Goal: Communication & Community: Share content

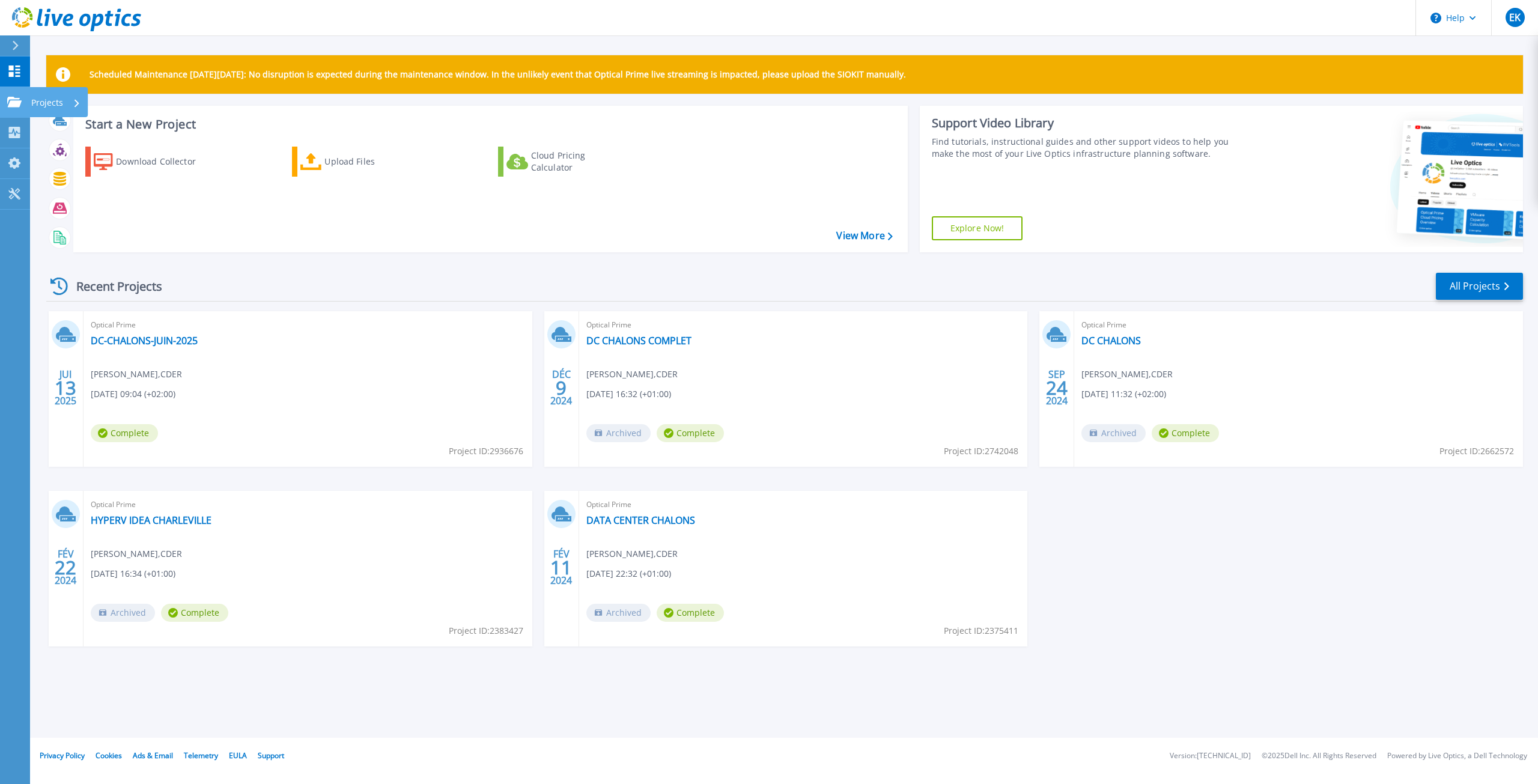
click at [17, 97] on icon at bounding box center [15, 101] width 15 height 10
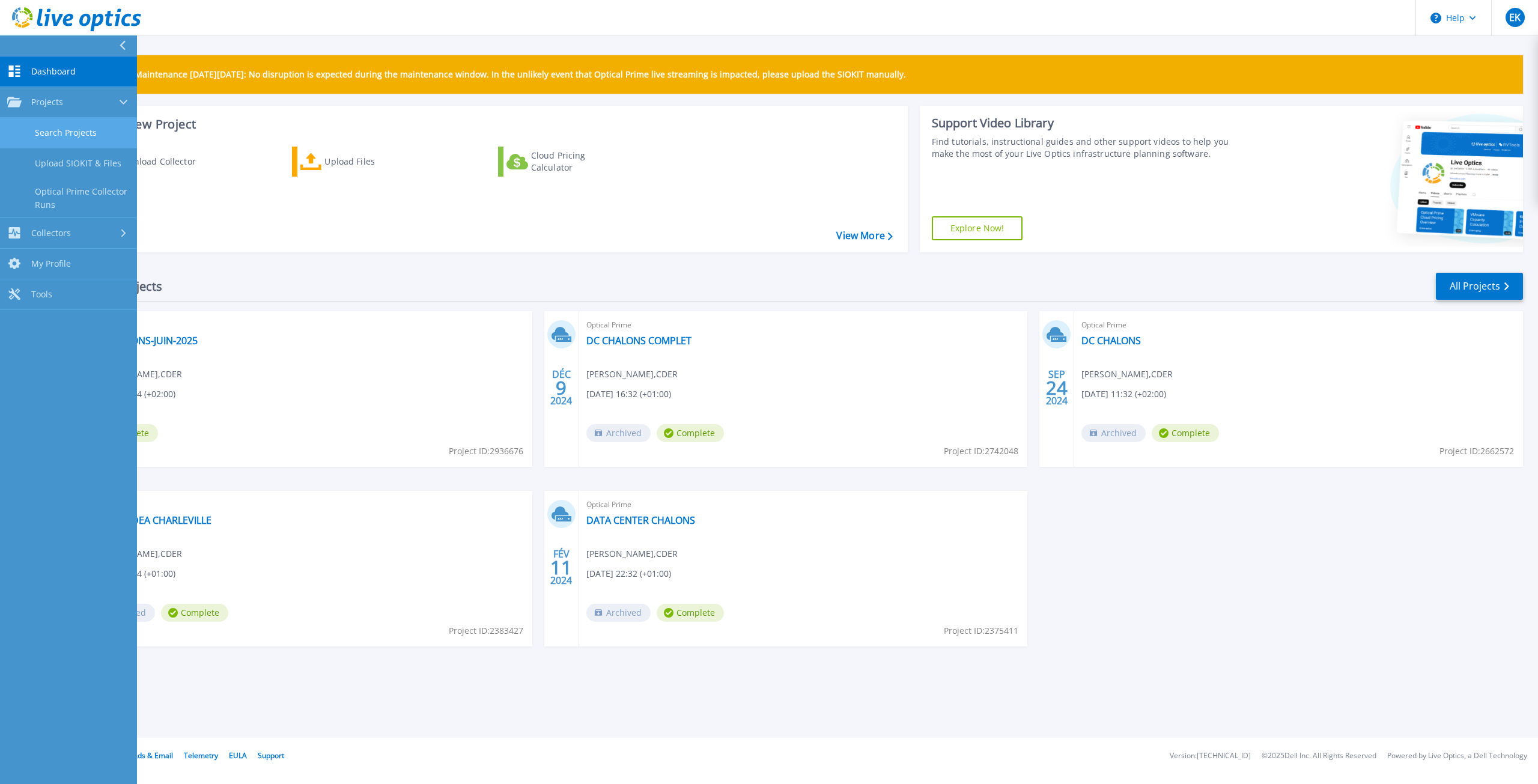
click at [72, 135] on link "Search Projects" at bounding box center [68, 133] width 137 height 31
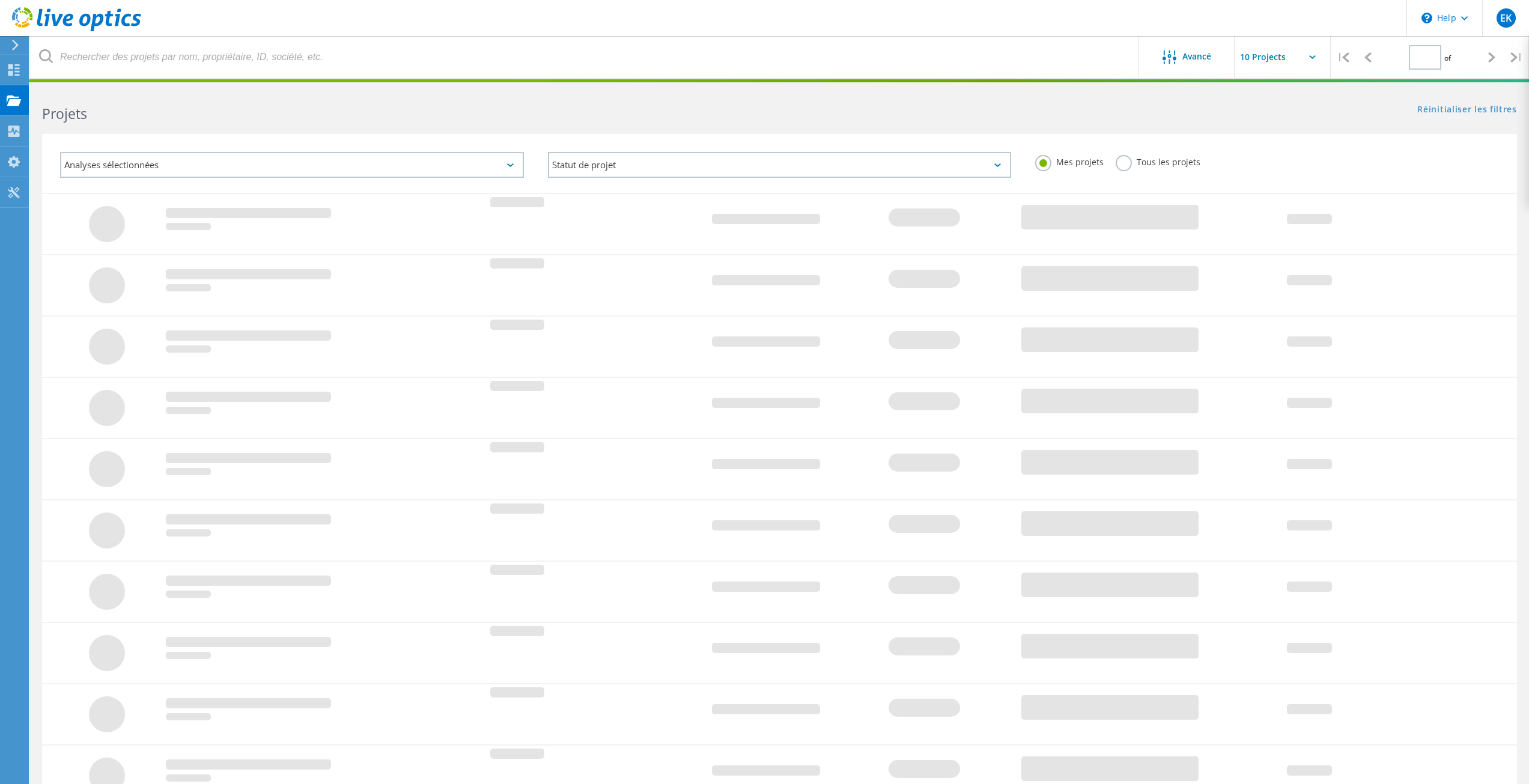
type input "1"
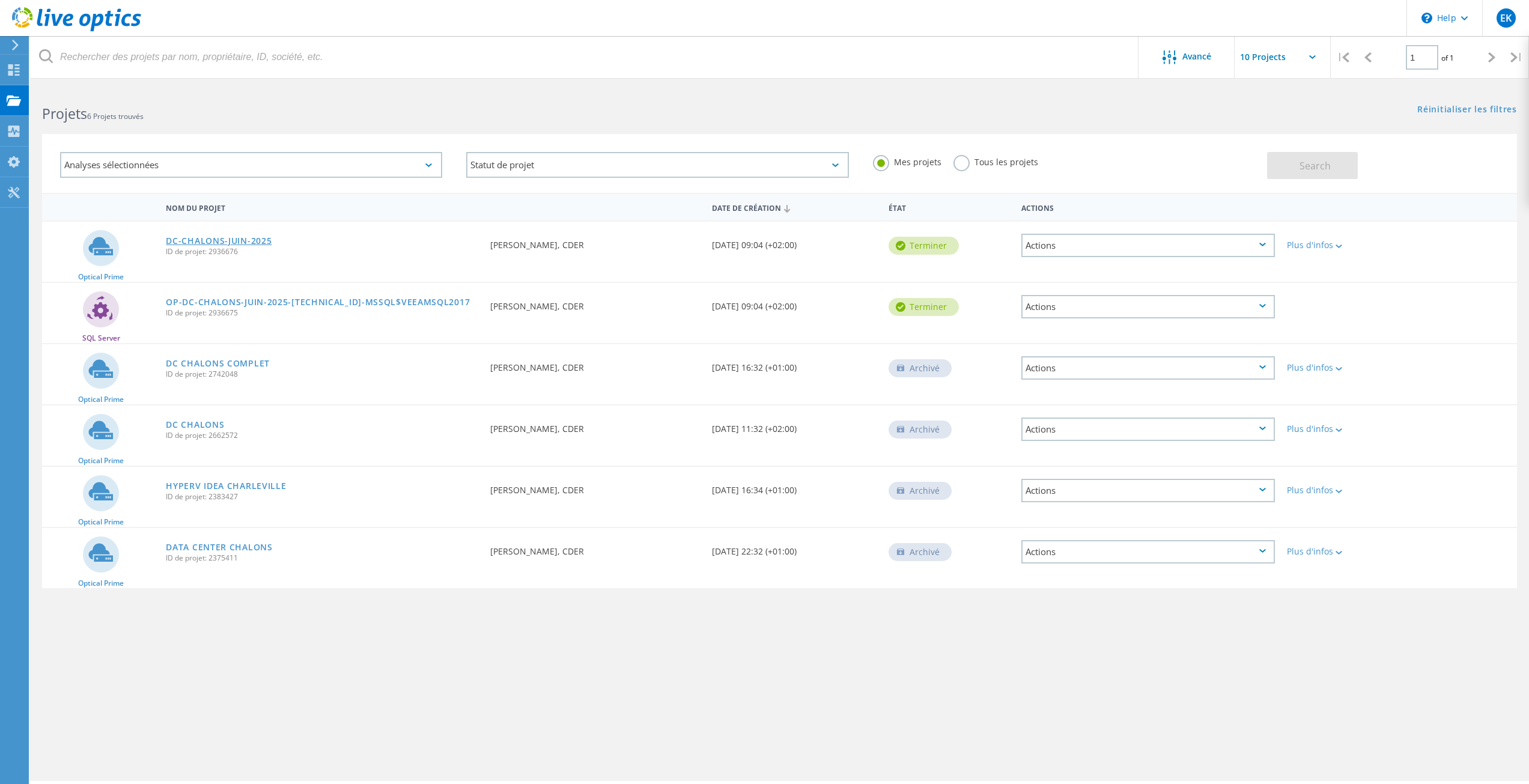
click at [246, 238] on link "DC-CHALONS-JUIN-2025" at bounding box center [219, 240] width 106 height 9
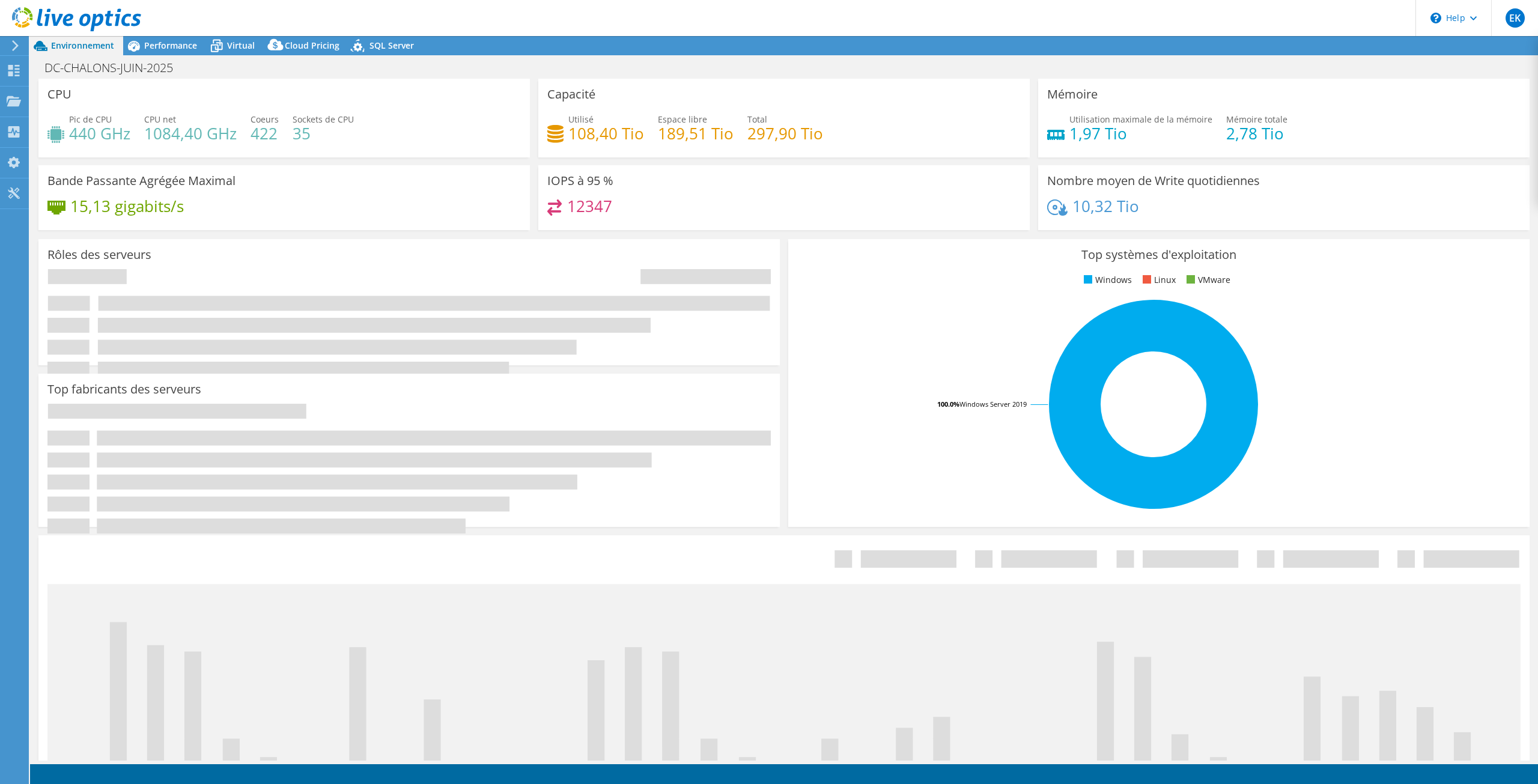
select select "EUFrankfurt"
select select "EUR"
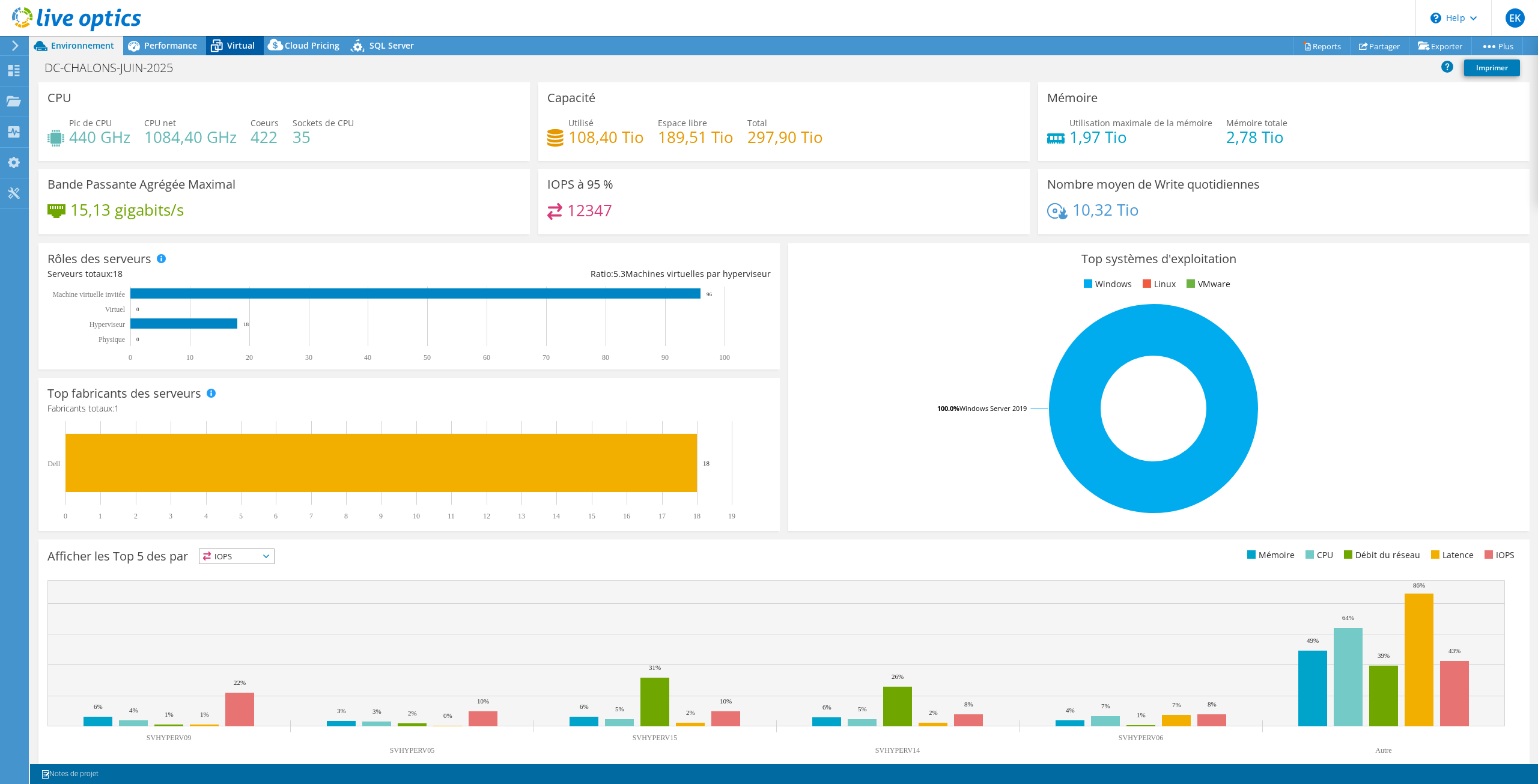
click at [244, 45] on span "Virtual" at bounding box center [240, 45] width 27 height 11
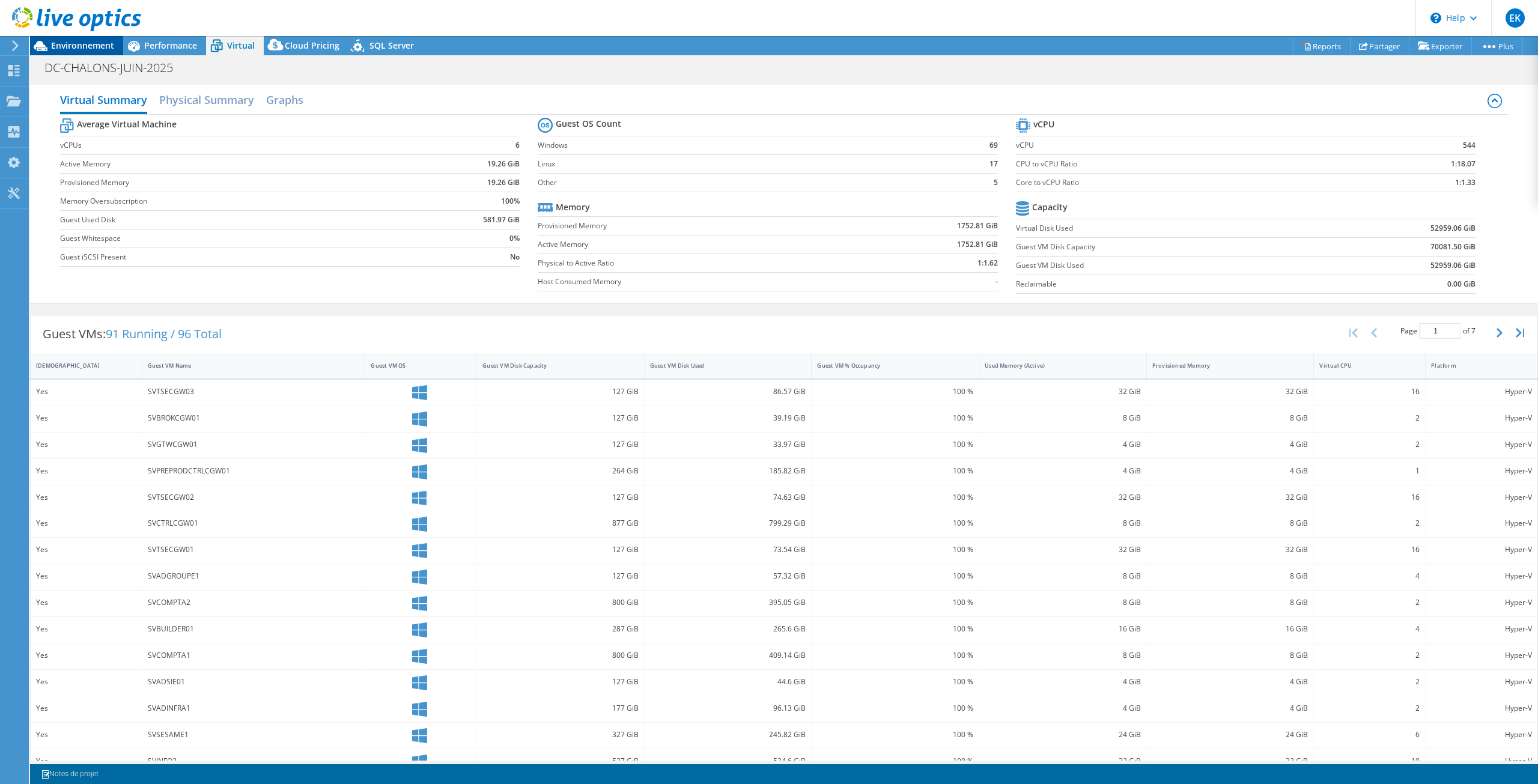
click at [76, 42] on span "Environnement" at bounding box center [82, 45] width 63 height 11
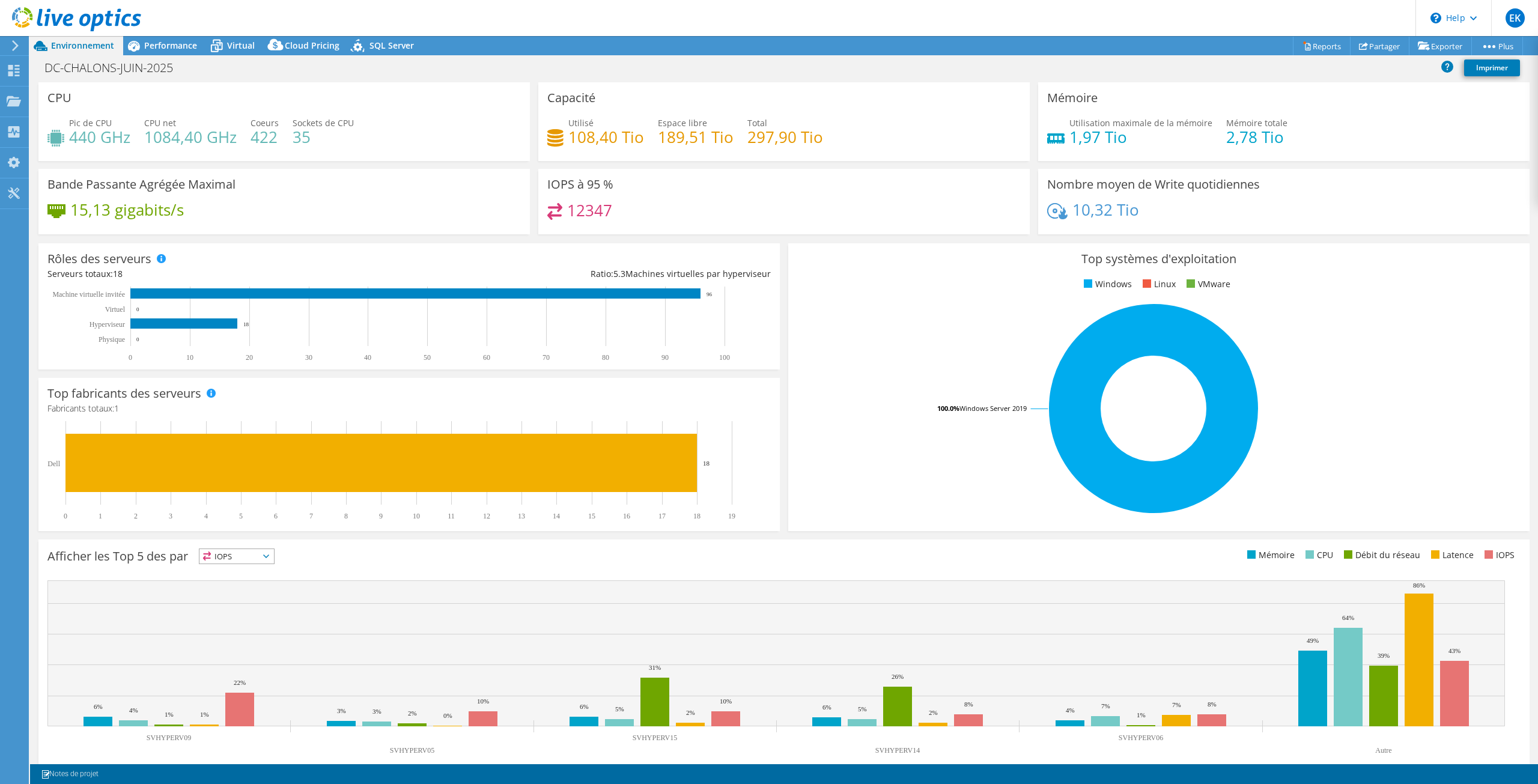
click at [101, 258] on h3 "Rôles des serveurs" at bounding box center [99, 259] width 104 height 13
click at [181, 42] on span "Performance" at bounding box center [170, 45] width 53 height 11
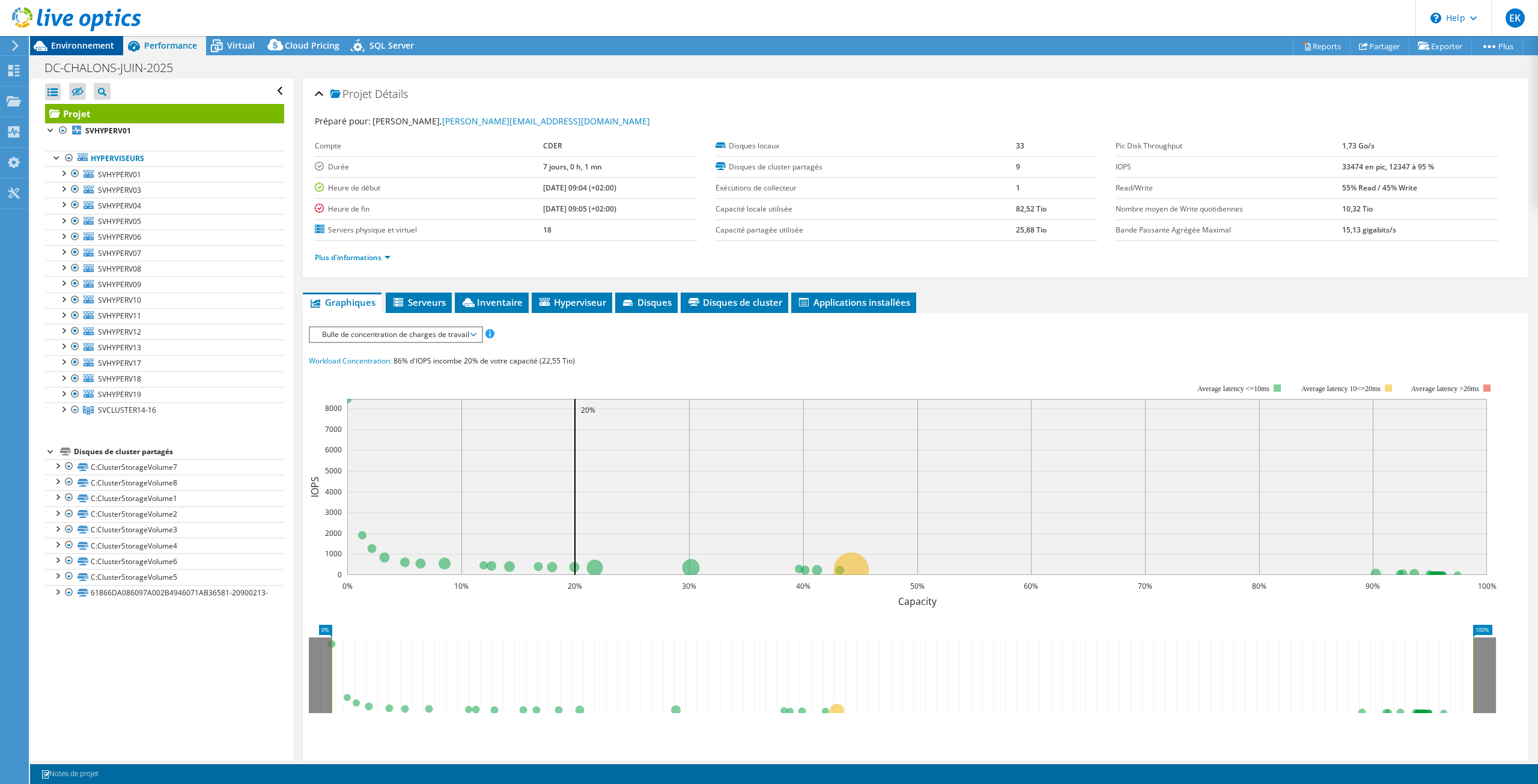
click at [91, 40] on span "Environnement" at bounding box center [82, 45] width 63 height 11
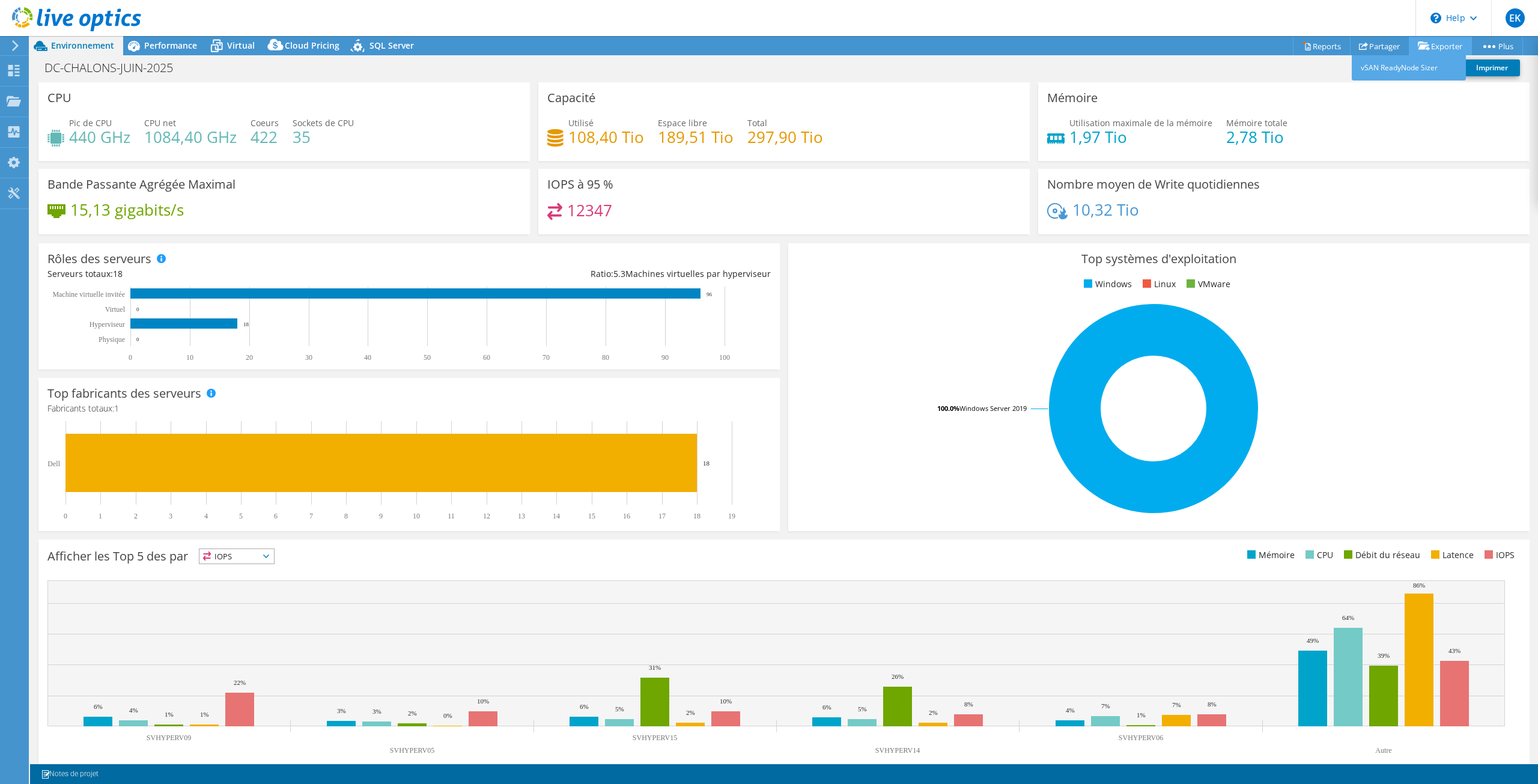
click at [1424, 45] on icon at bounding box center [1424, 46] width 12 height 9
click at [1373, 48] on link "Partager" at bounding box center [1379, 46] width 60 height 19
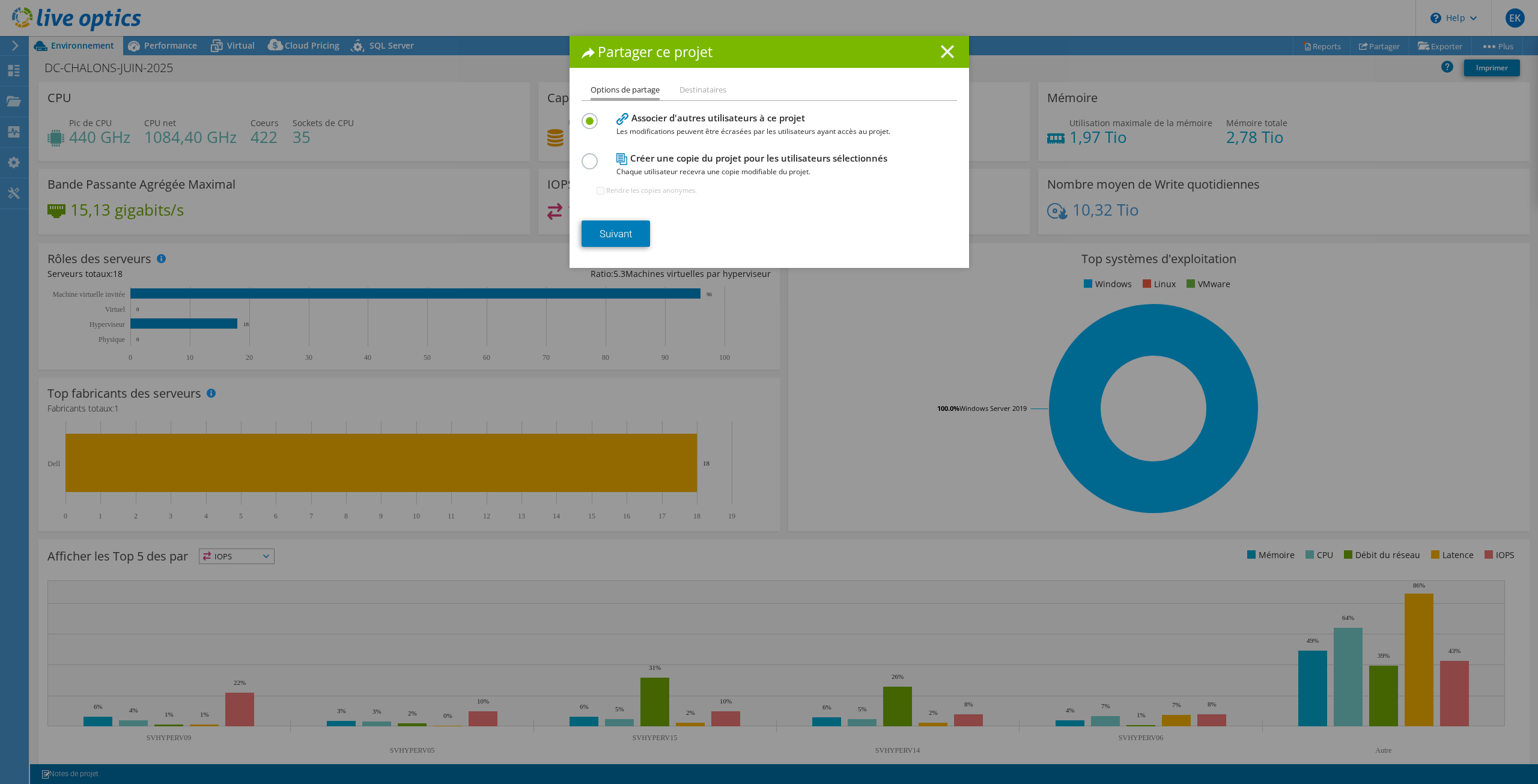
click at [943, 53] on line at bounding box center [947, 52] width 12 height 12
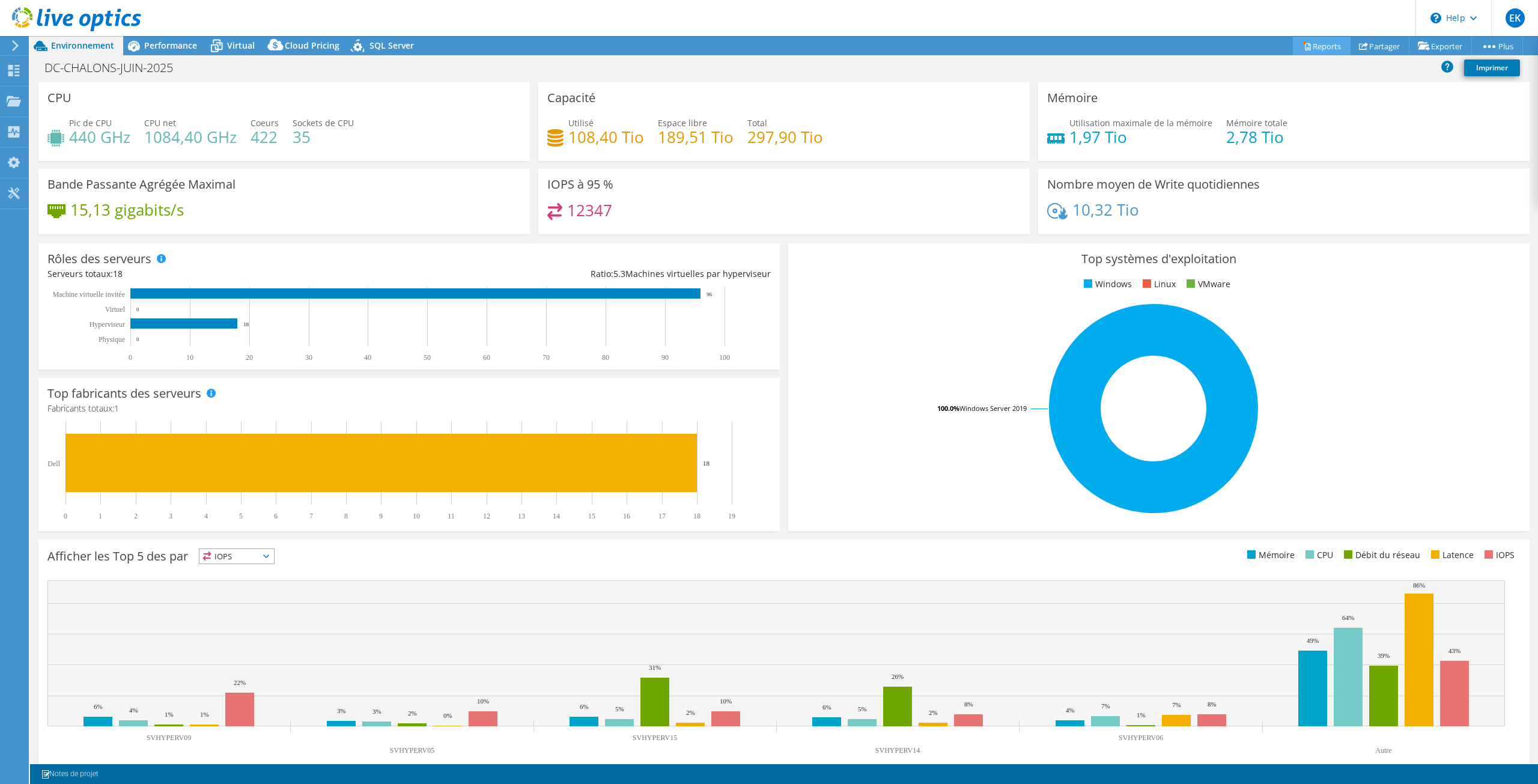
click at [1311, 44] on link "Reports" at bounding box center [1322, 46] width 58 height 19
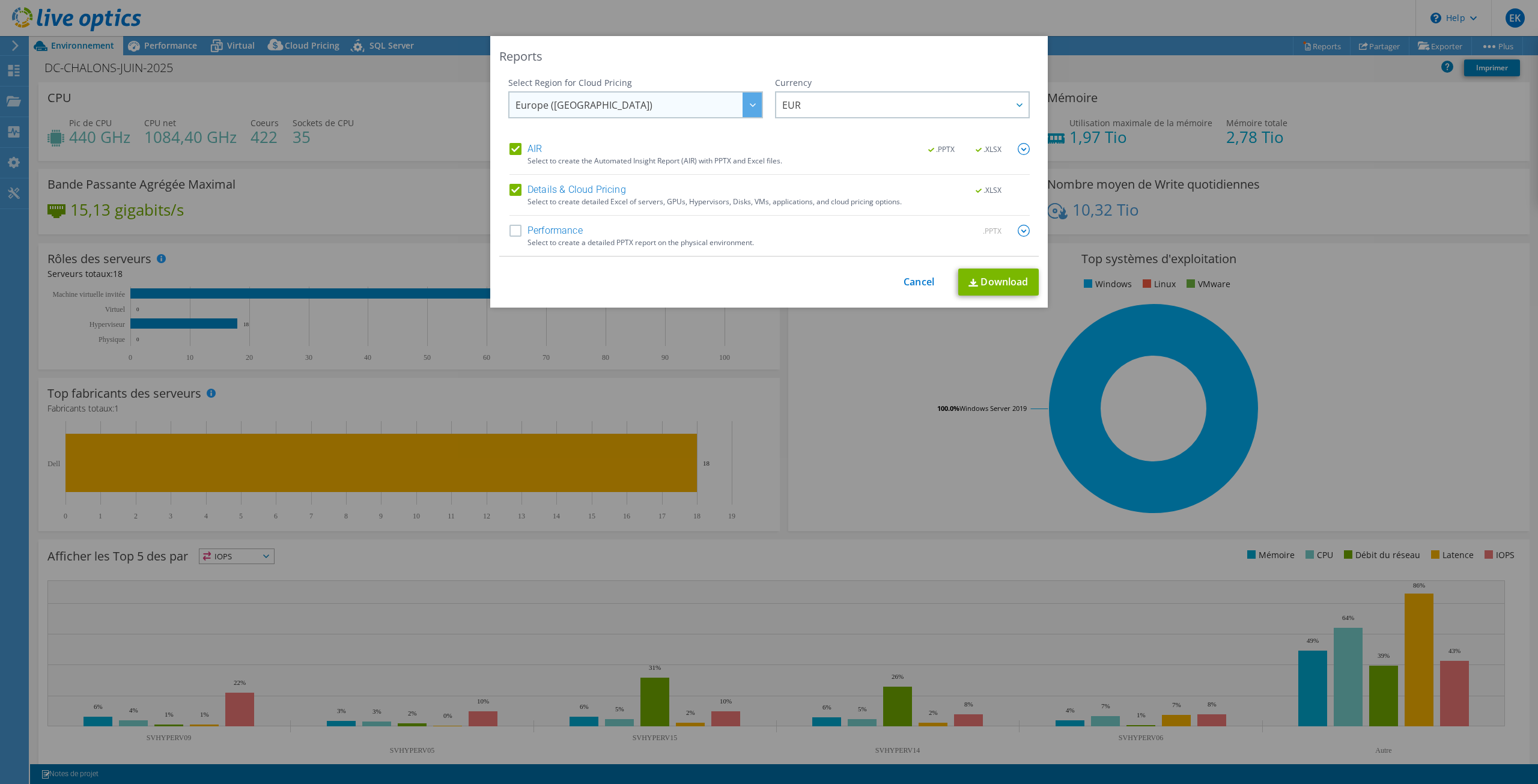
click at [706, 98] on span "Europe (Frankfurt)" at bounding box center [639, 104] width 246 height 25
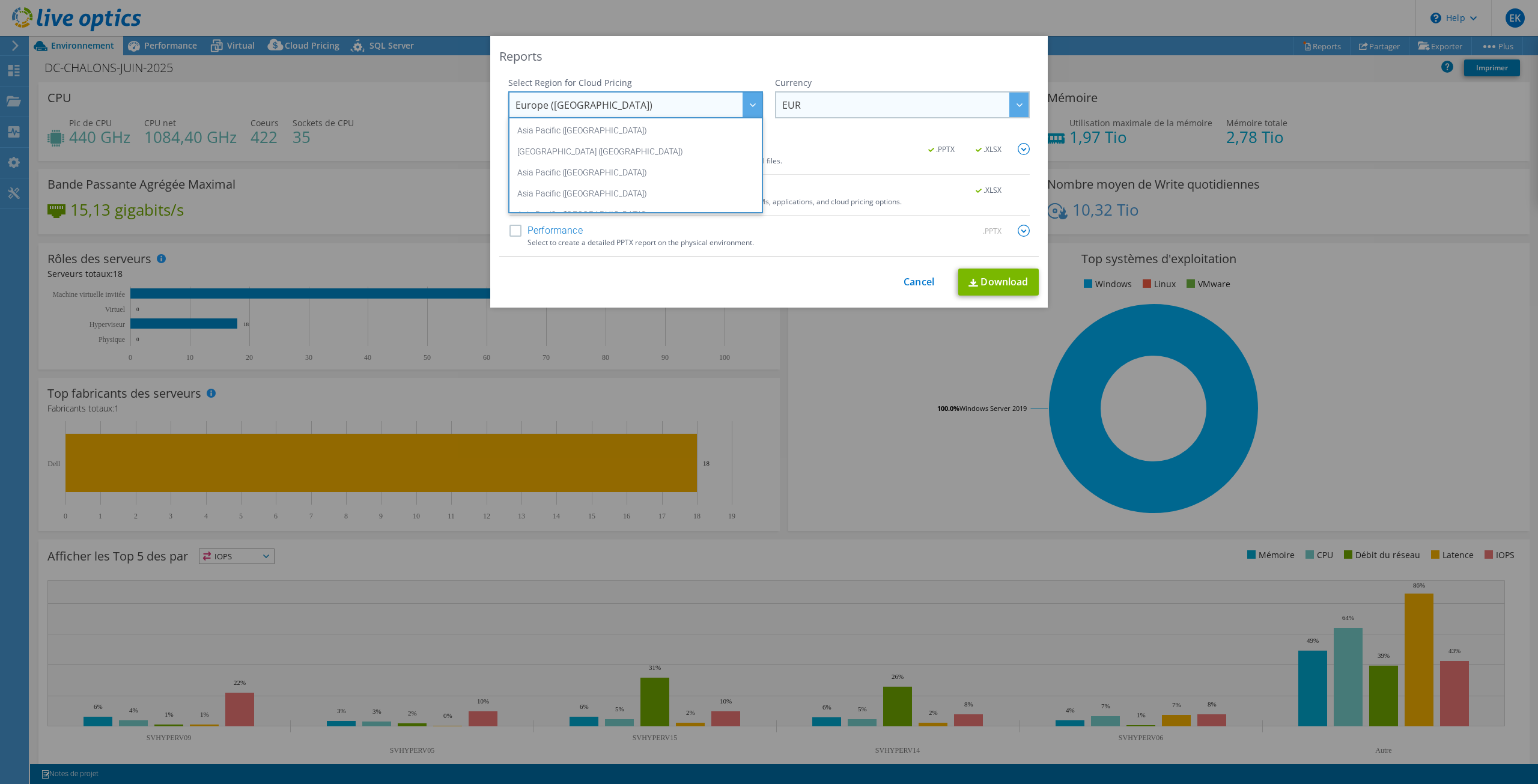
click at [870, 96] on span "EUR" at bounding box center [905, 104] width 246 height 25
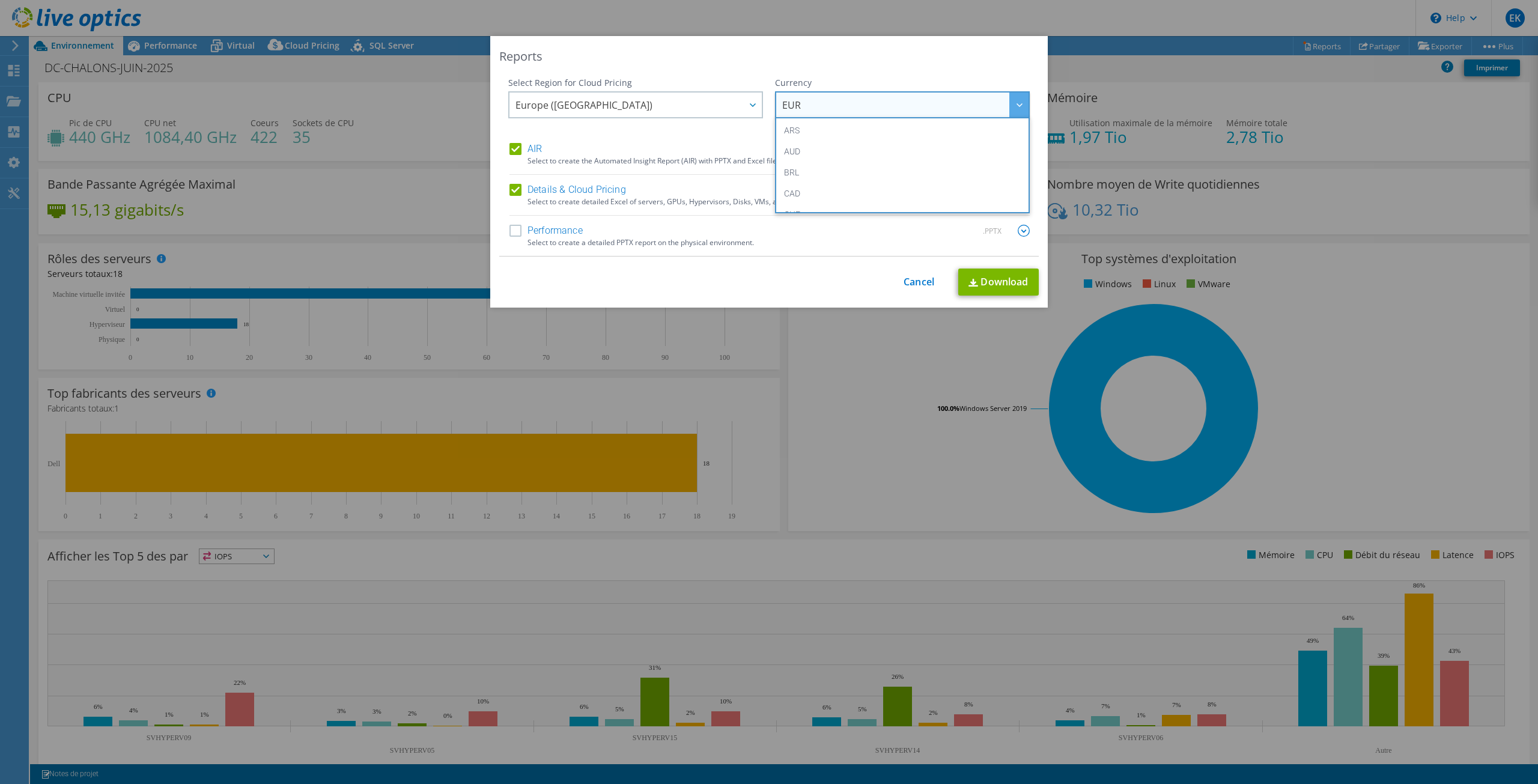
click at [947, 62] on div "Reports" at bounding box center [769, 56] width 540 height 17
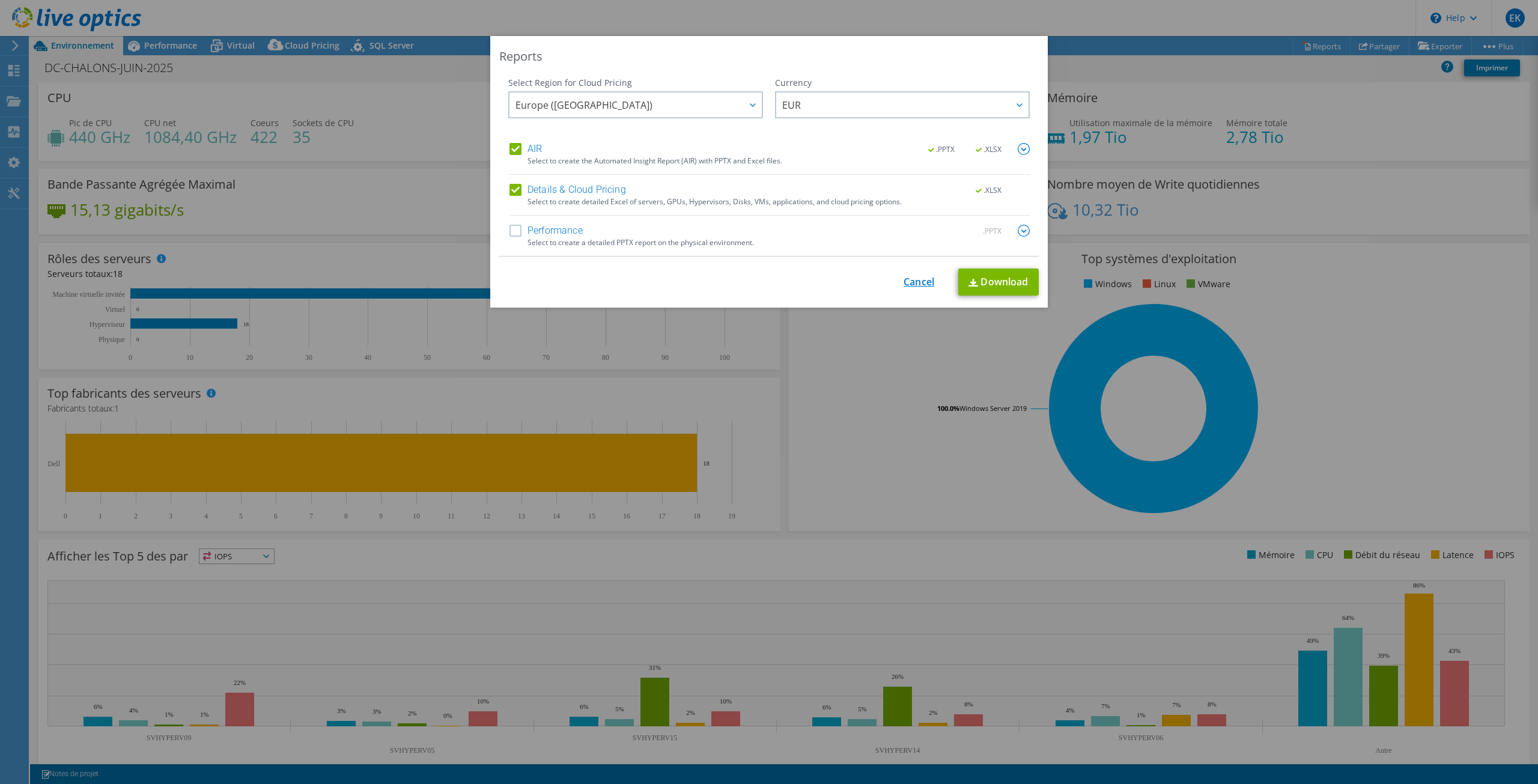
click at [908, 282] on link "Cancel" at bounding box center [919, 282] width 31 height 11
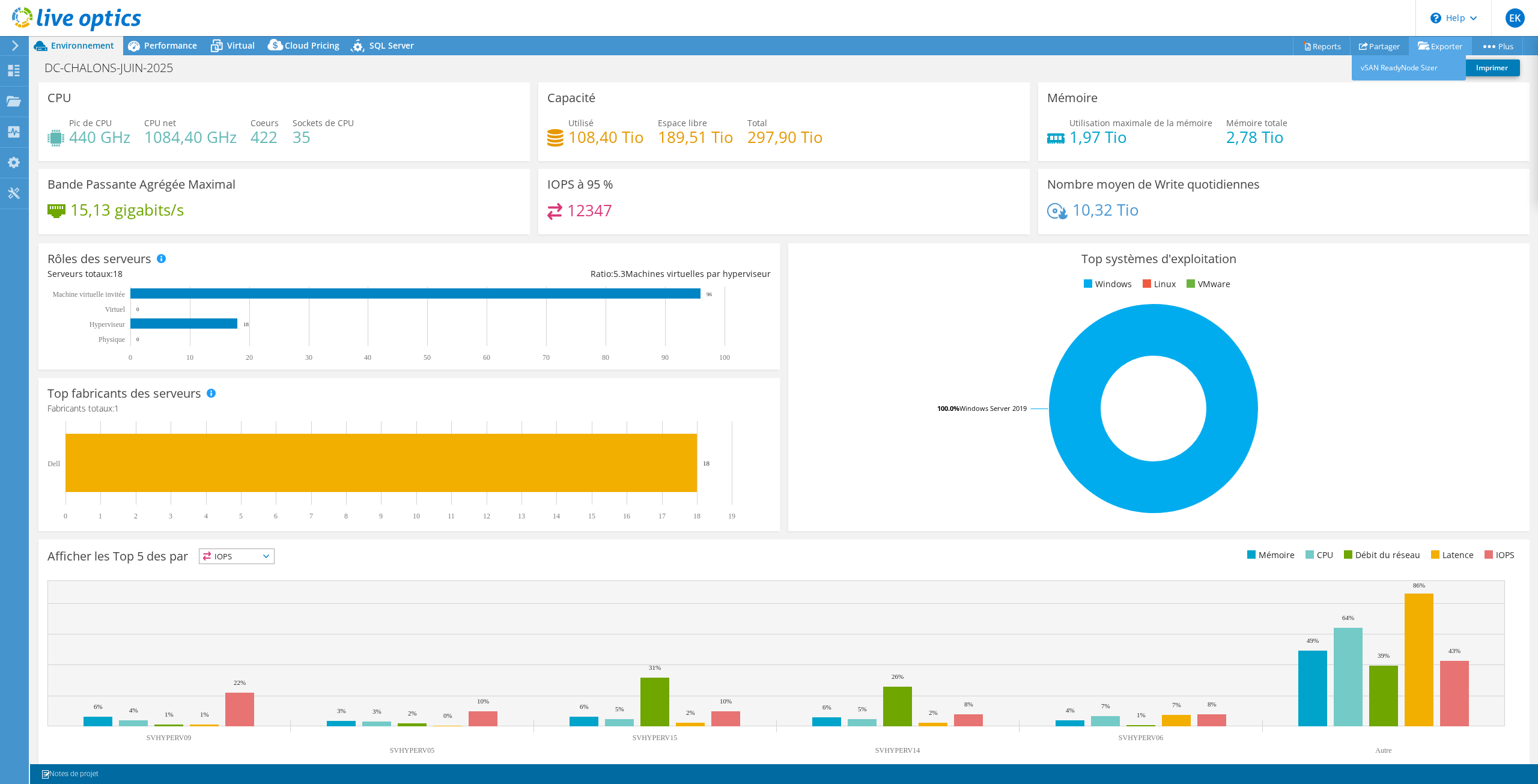
click at [1432, 44] on link "Exporter" at bounding box center [1440, 46] width 63 height 19
click at [1384, 46] on link "Partager" at bounding box center [1379, 46] width 60 height 19
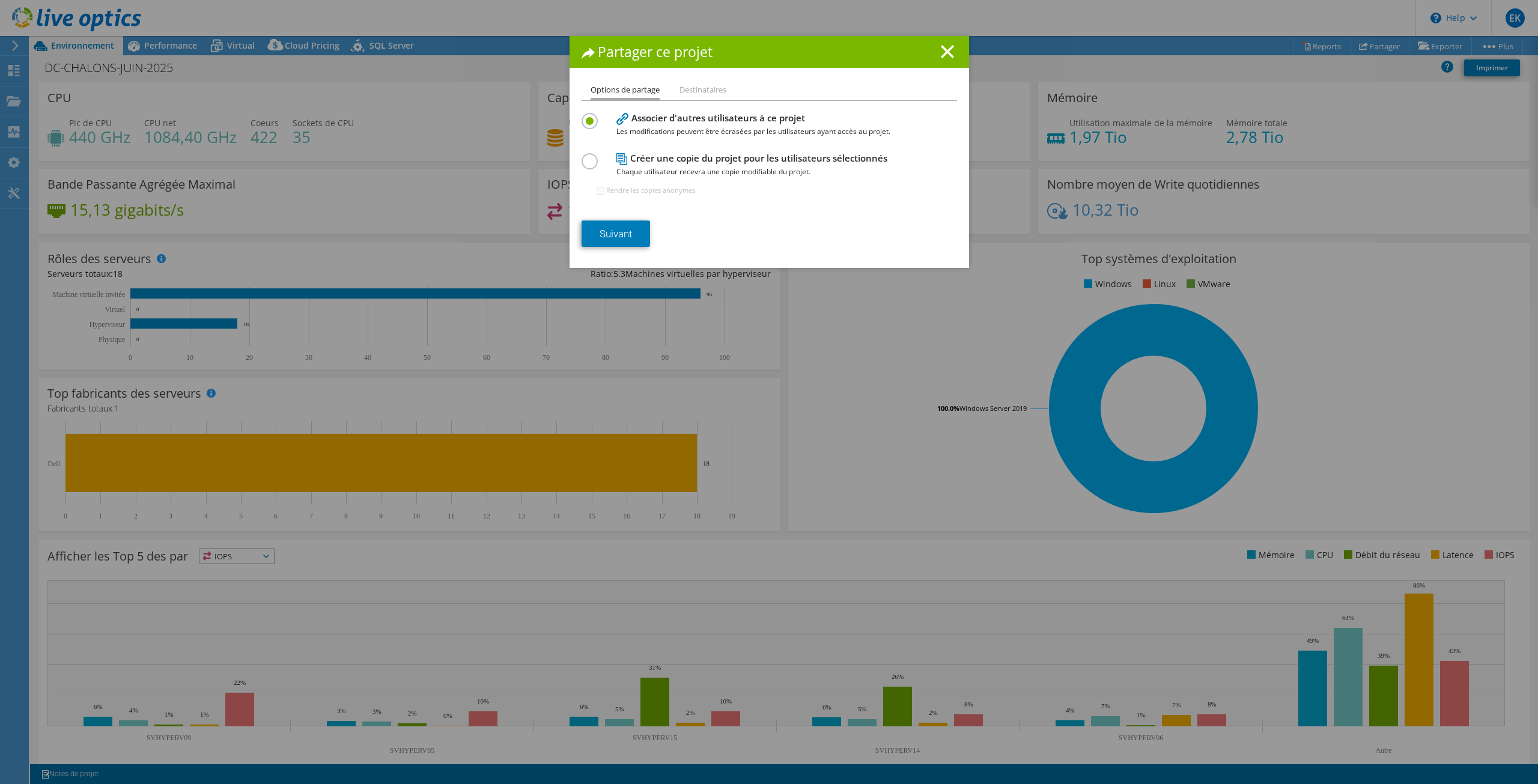
click at [693, 168] on span "Chaque utilisateur recevra une copie modifiable du projet." at bounding box center [766, 172] width 301 height 13
click at [619, 161] on icon at bounding box center [621, 159] width 11 height 12
click at [587, 156] on label at bounding box center [591, 155] width 21 height 3
click at [0, 0] on input "radio" at bounding box center [0, 0] width 0 height 0
click at [609, 233] on link "Suivant" at bounding box center [615, 233] width 68 height 26
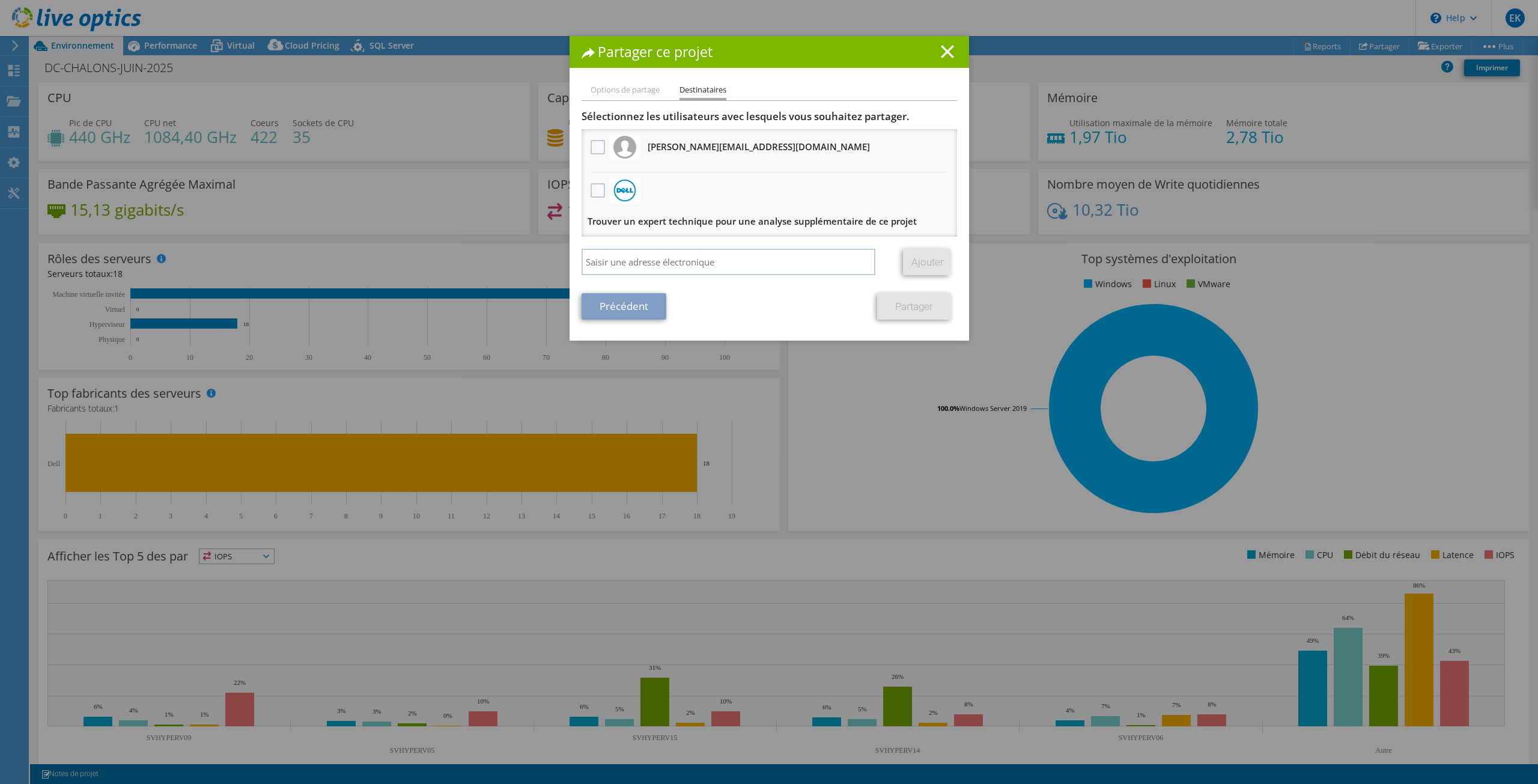
click at [946, 54] on line at bounding box center [947, 52] width 12 height 12
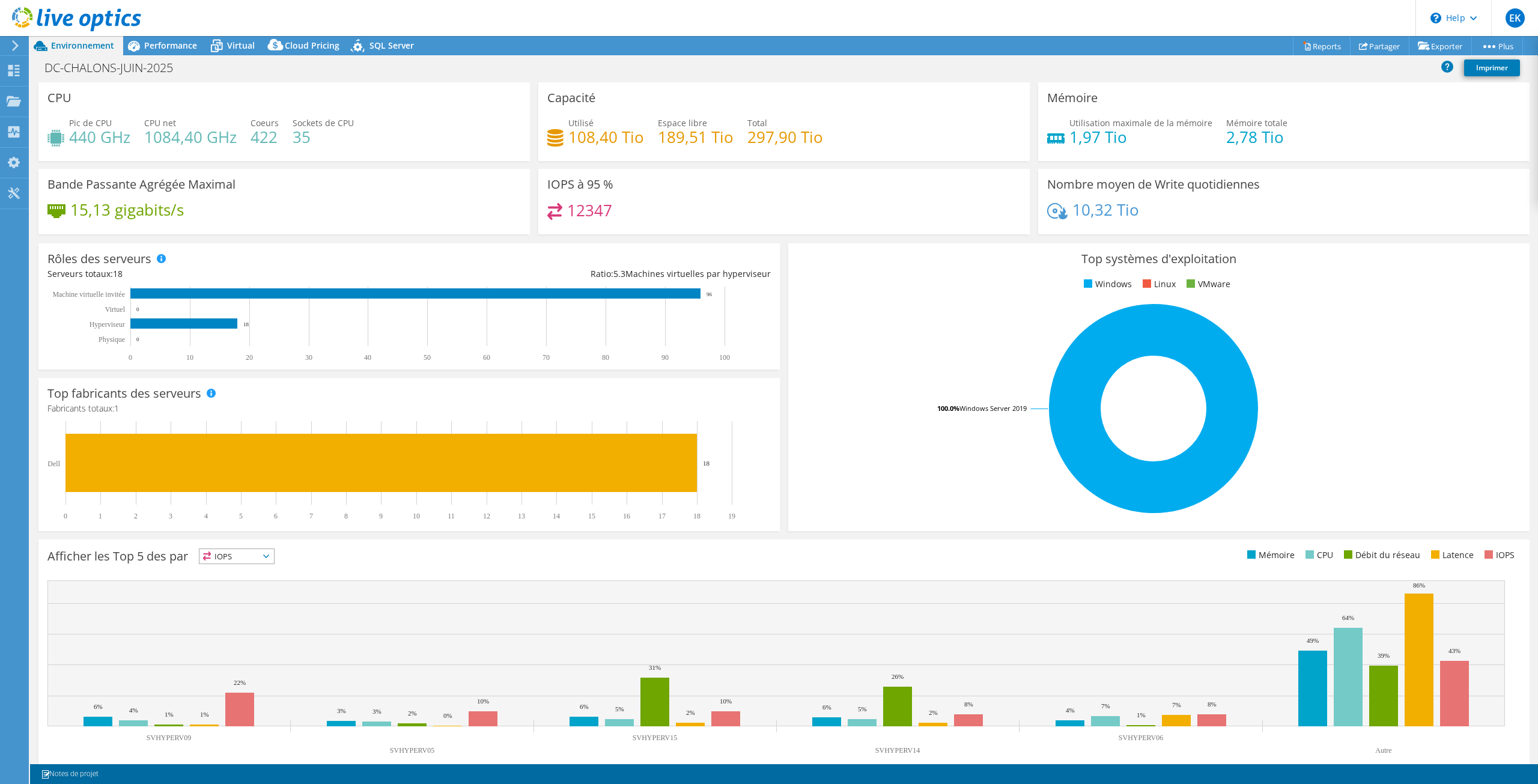
click at [11, 48] on icon at bounding box center [15, 46] width 9 height 11
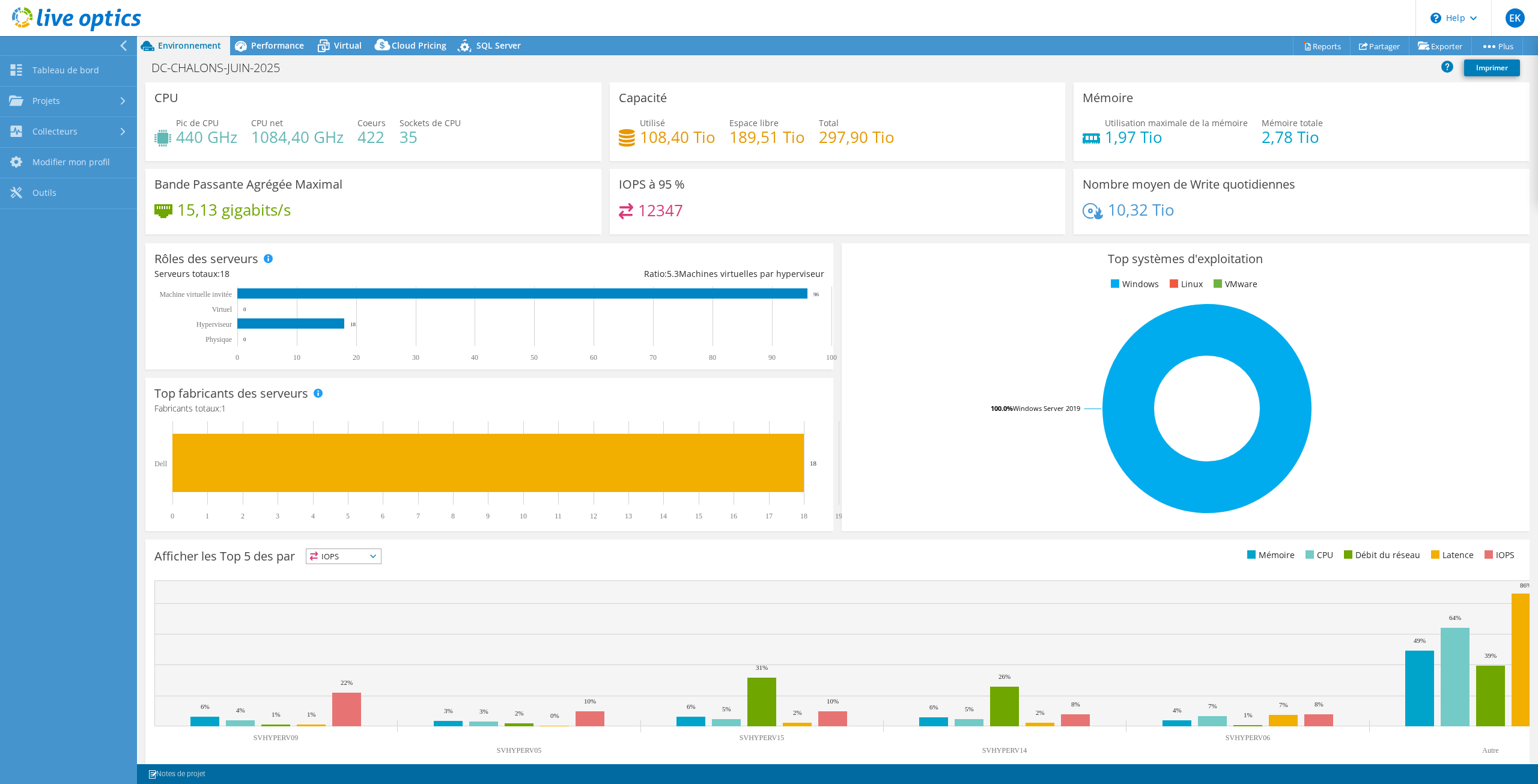
click at [531, 0] on header "EK Utilisateur final EMMANUEL KLEIN E.KLEIN@cder.fr CDER My Profile Log Out \n …" at bounding box center [769, 18] width 1538 height 36
